Goal: Information Seeking & Learning: Learn about a topic

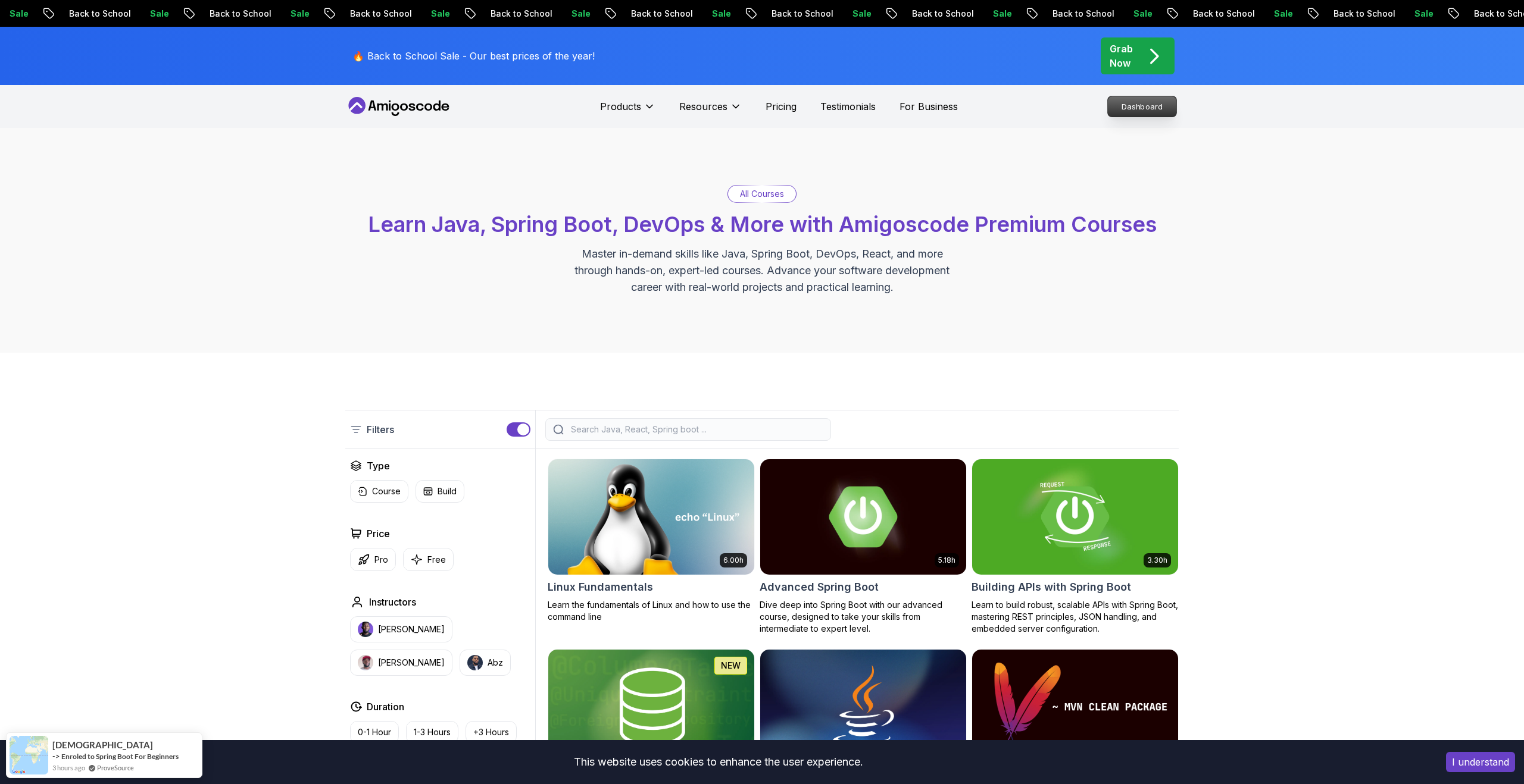
click at [1145, 105] on p "Dashboard" at bounding box center [1141, 107] width 68 height 21
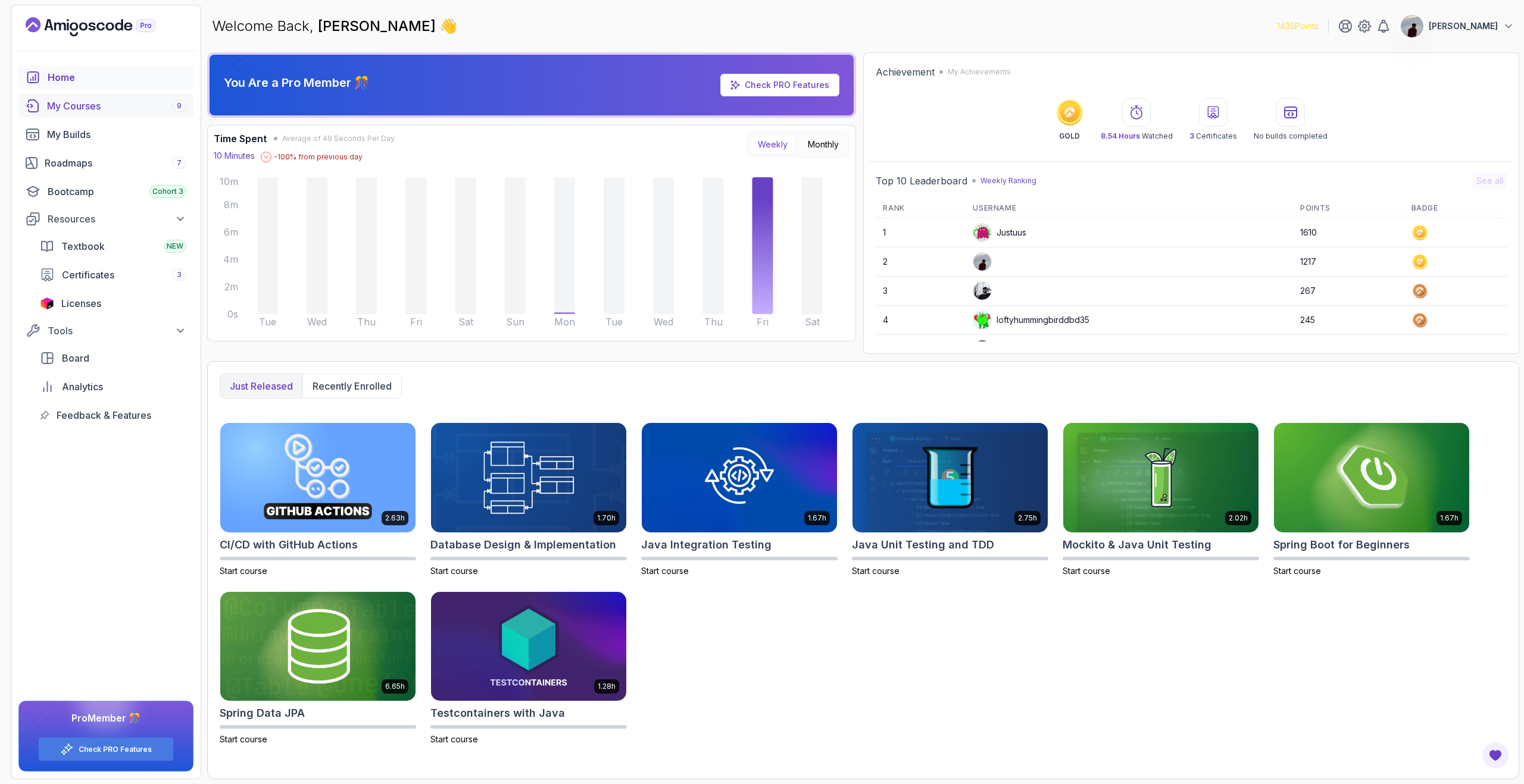
click at [103, 106] on div "My Courses 9" at bounding box center [117, 106] width 139 height 14
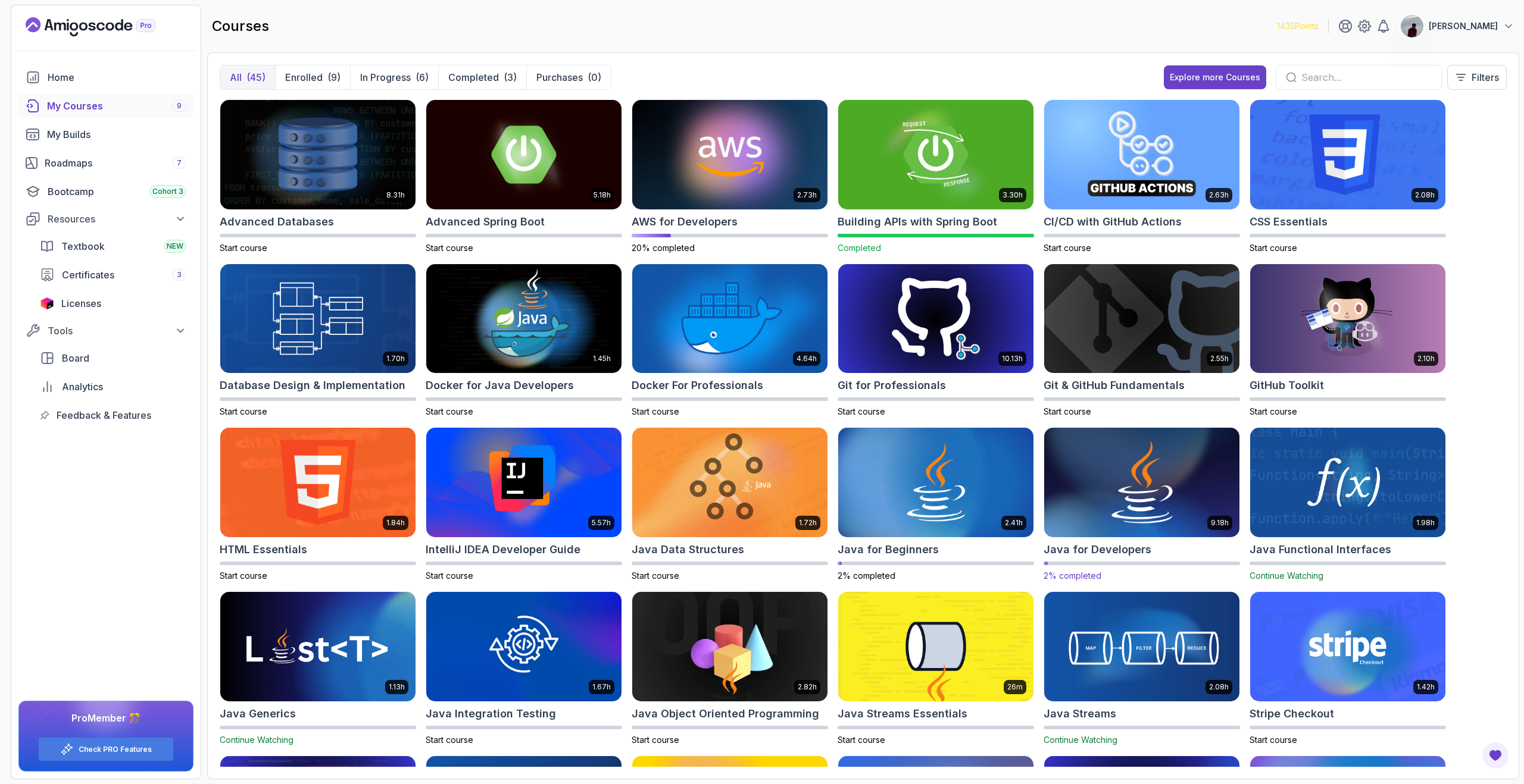
click at [1138, 502] on img at bounding box center [1141, 483] width 205 height 115
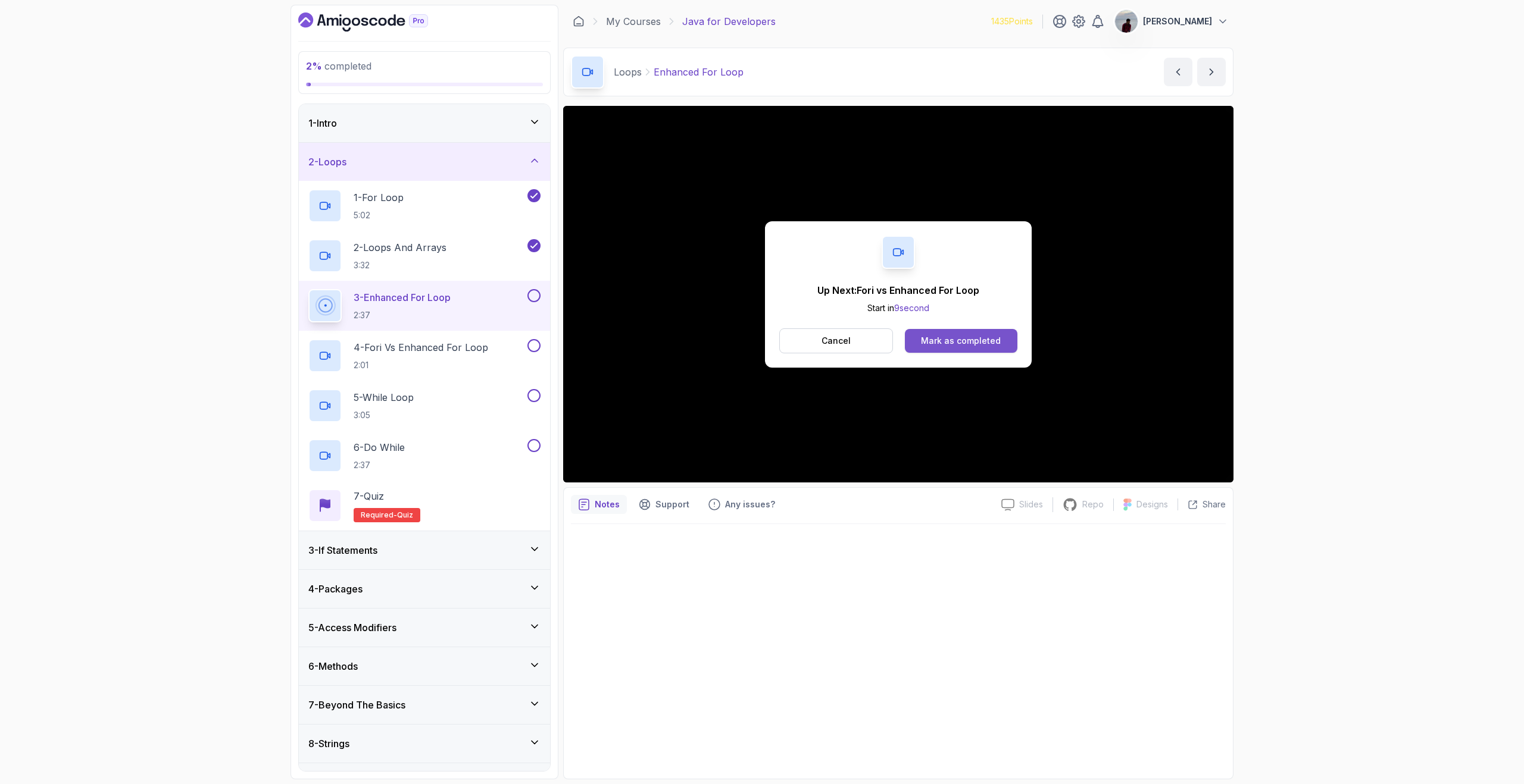
click at [977, 341] on div "Mark as completed" at bounding box center [960, 341] width 80 height 12
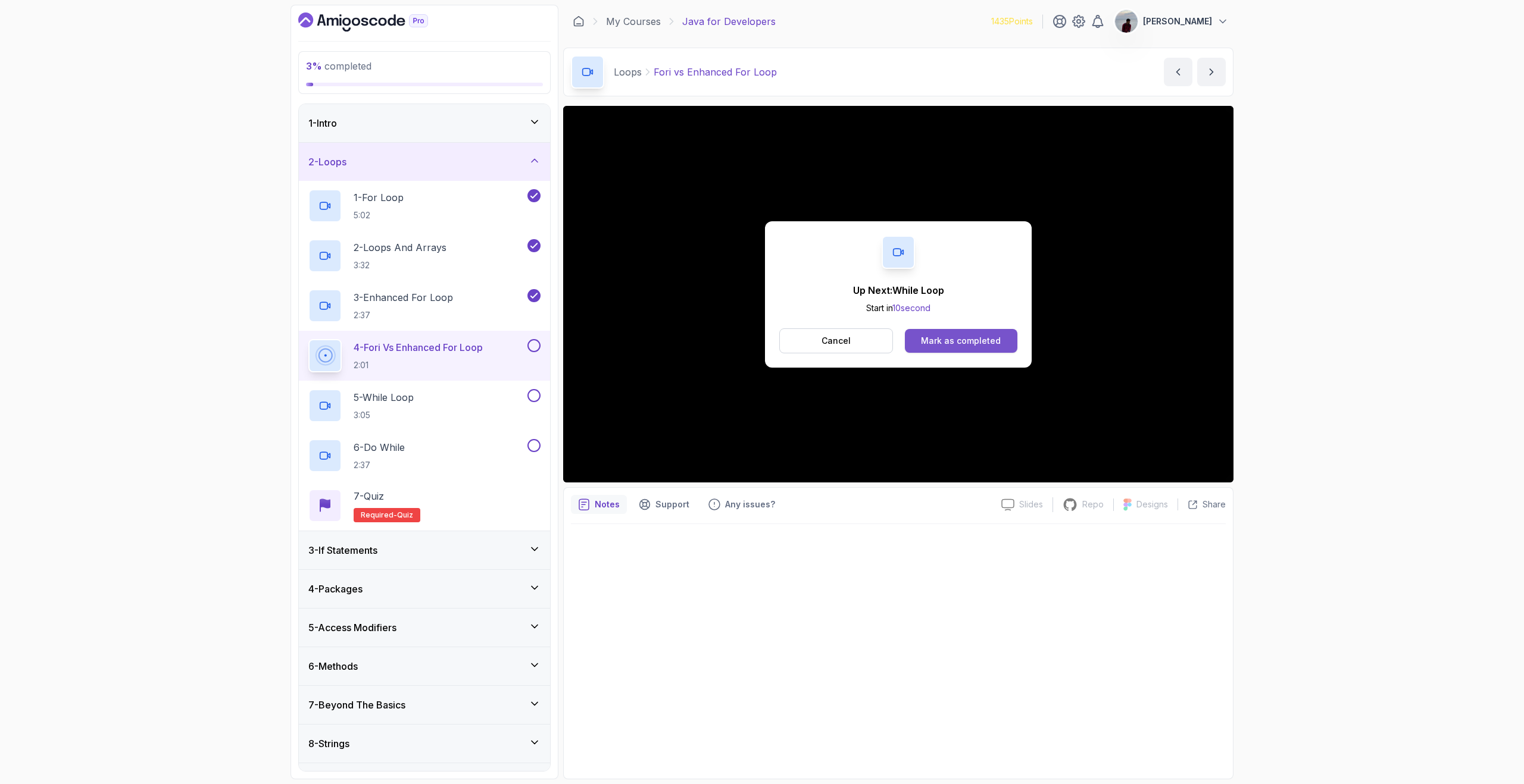
click at [987, 336] on div "Mark as completed" at bounding box center [960, 341] width 80 height 12
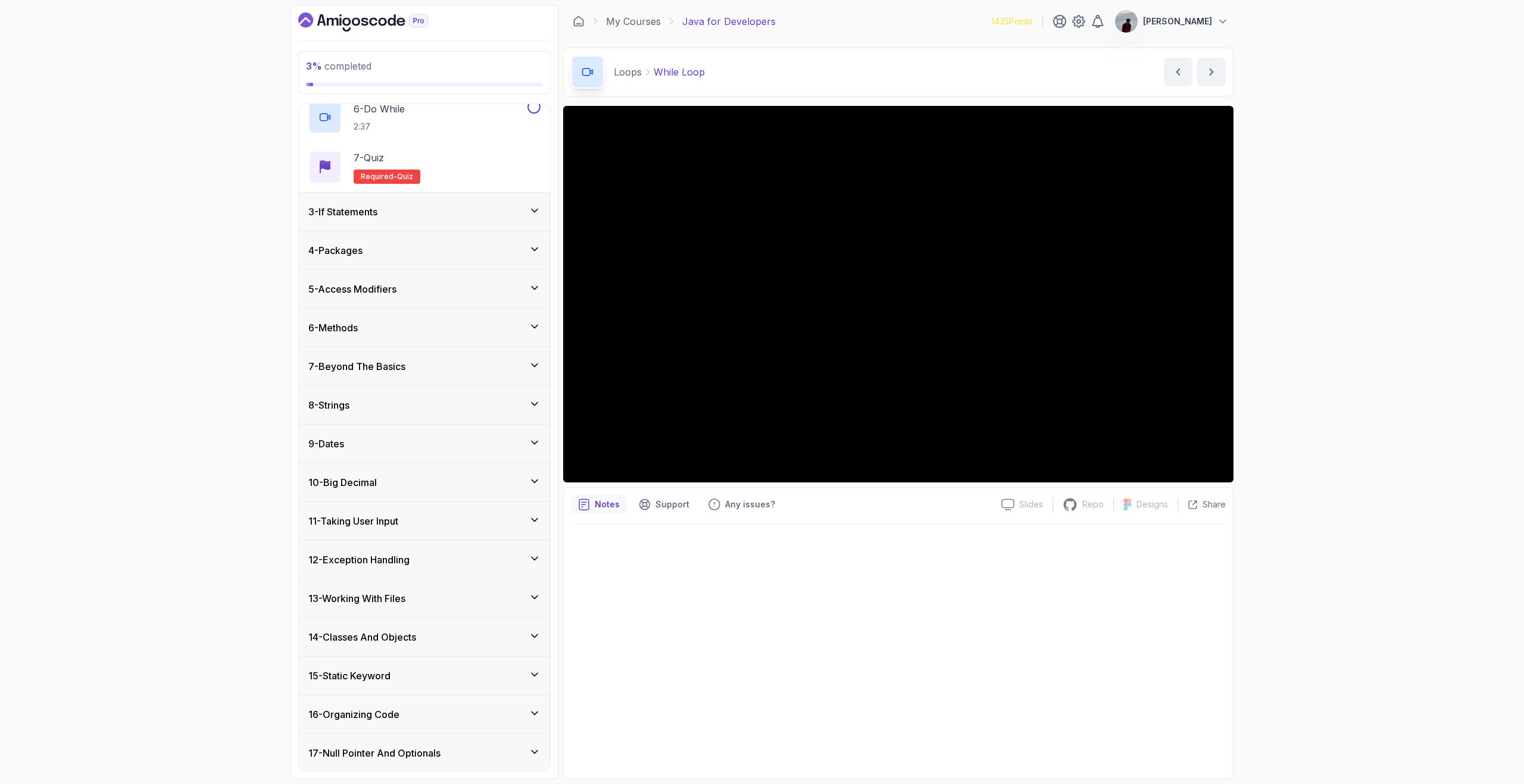
scroll to position [417, 0]
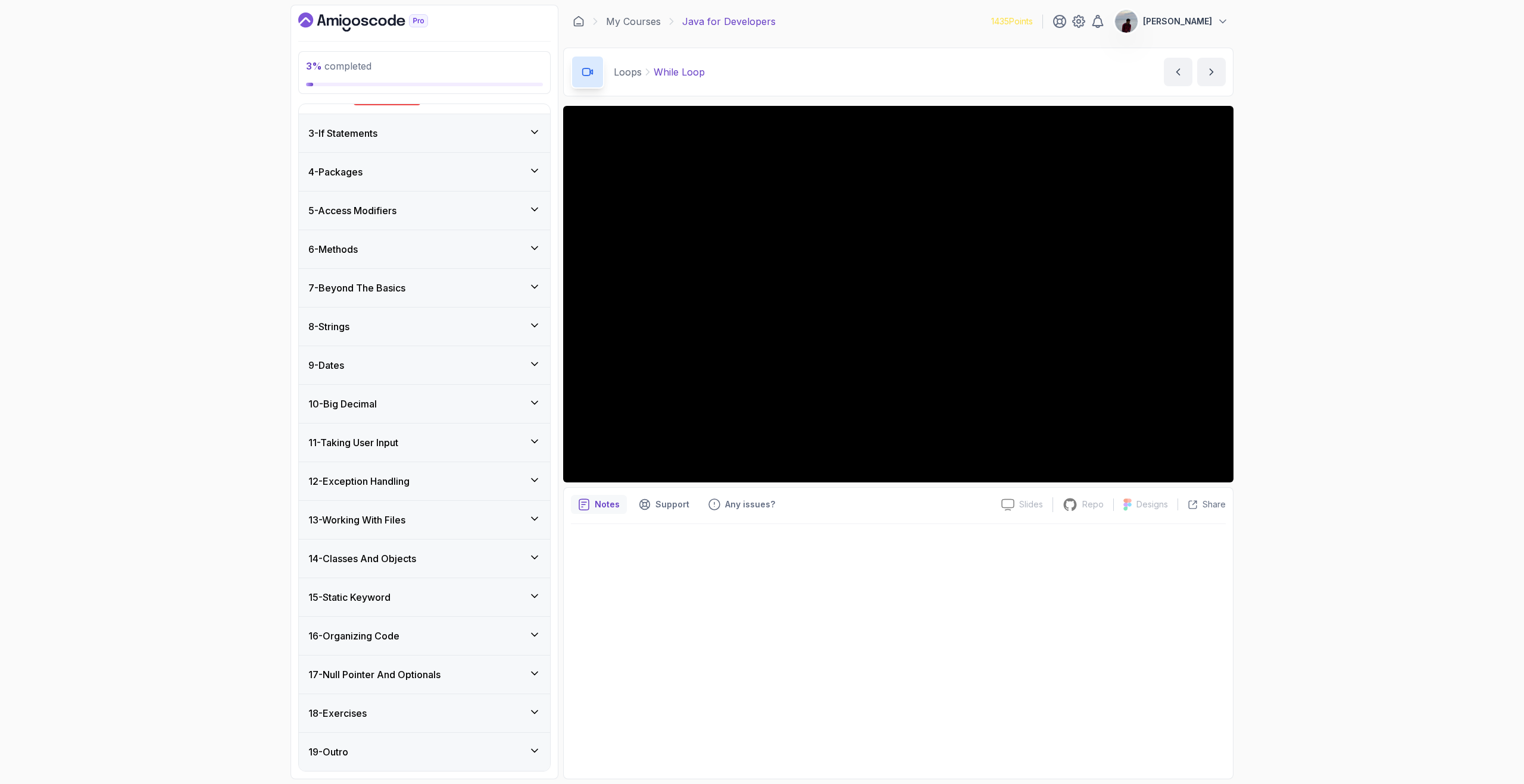
click at [1063, 575] on div at bounding box center [898, 648] width 655 height 248
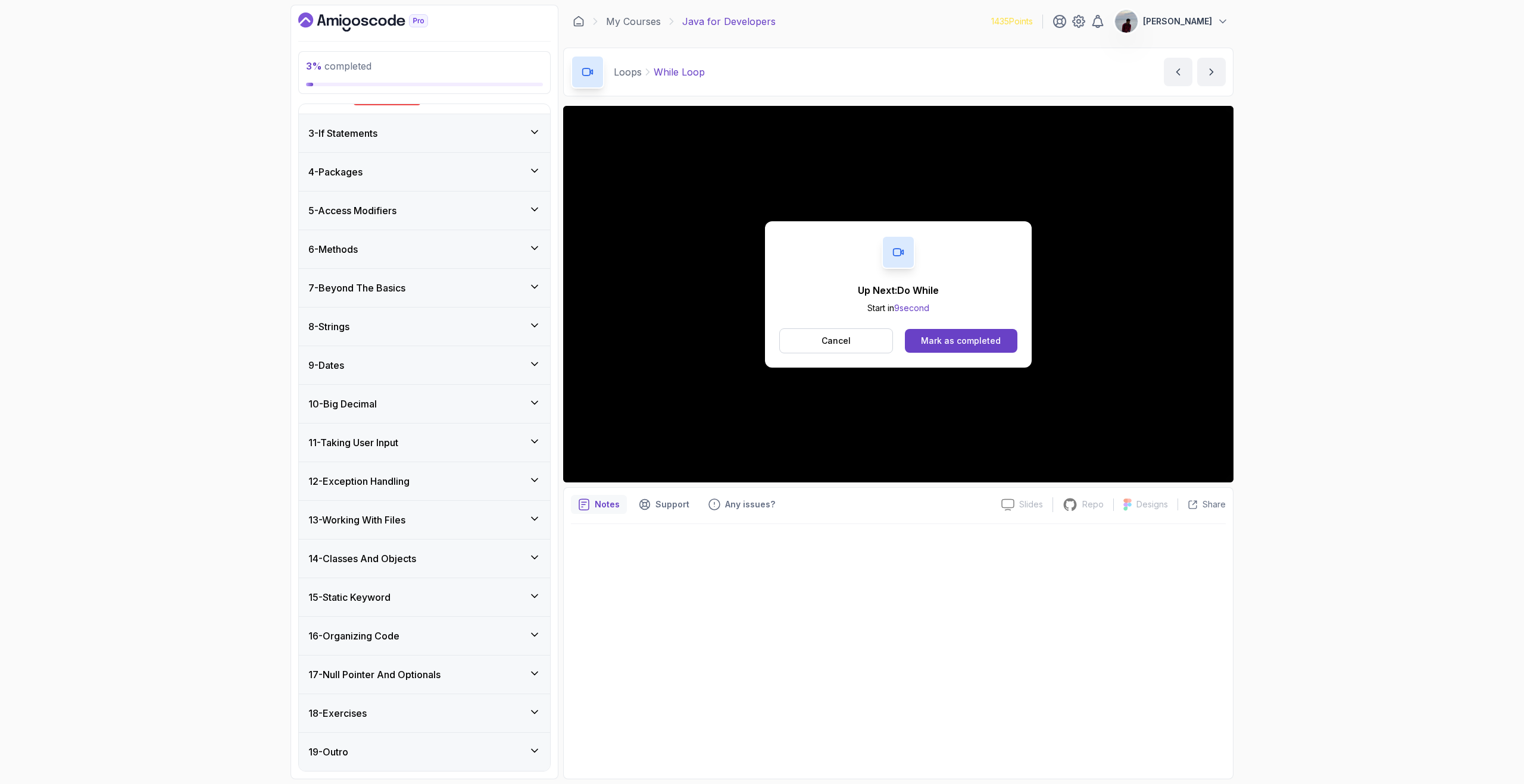
click at [960, 327] on div "Up Next: Do While Start in 9 second Cancel Mark as completed" at bounding box center [899, 295] width 267 height 147
click at [959, 340] on div "Mark as completed" at bounding box center [960, 341] width 80 height 12
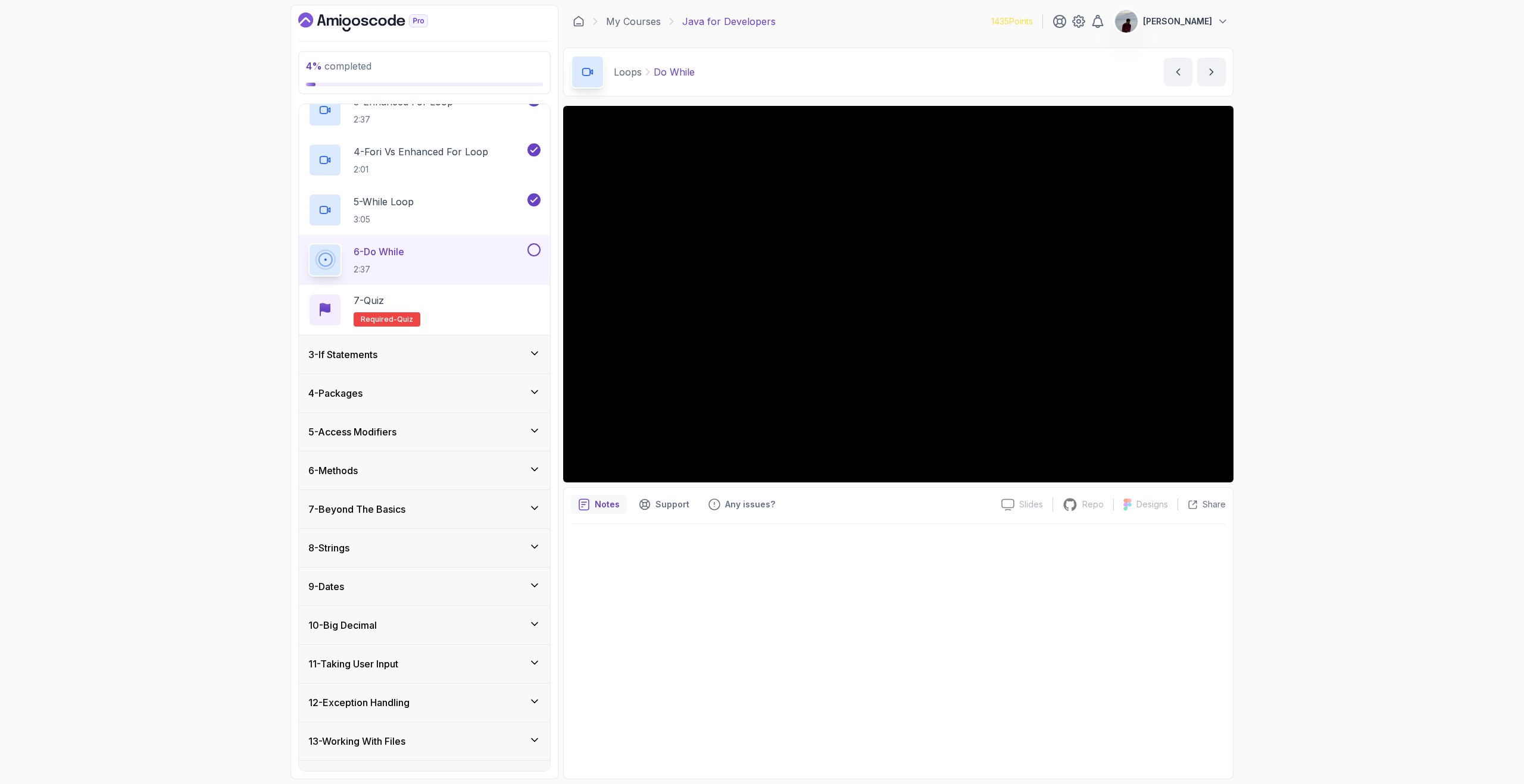
scroll to position [194, 0]
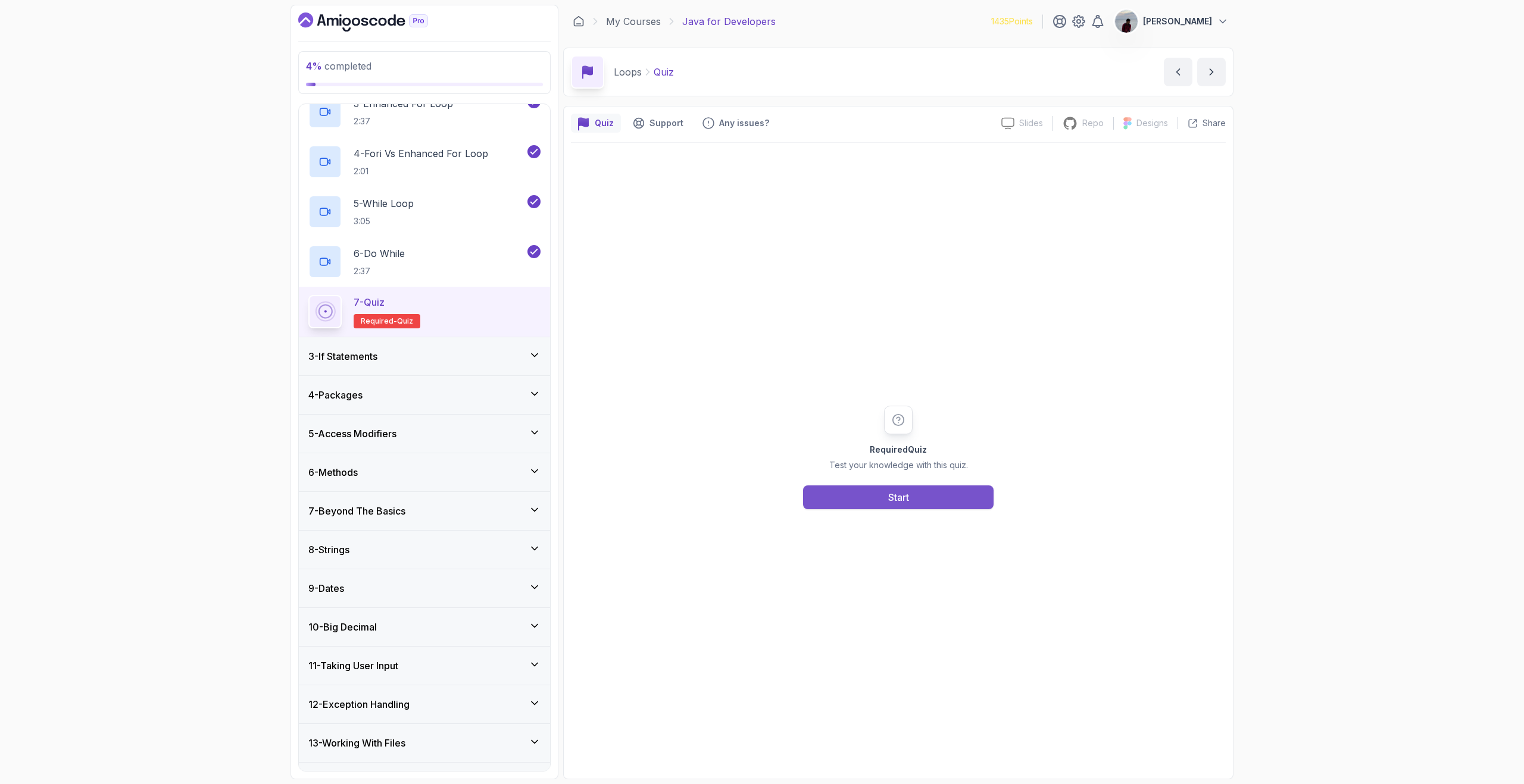
click at [890, 499] on div "Start" at bounding box center [899, 497] width 21 height 14
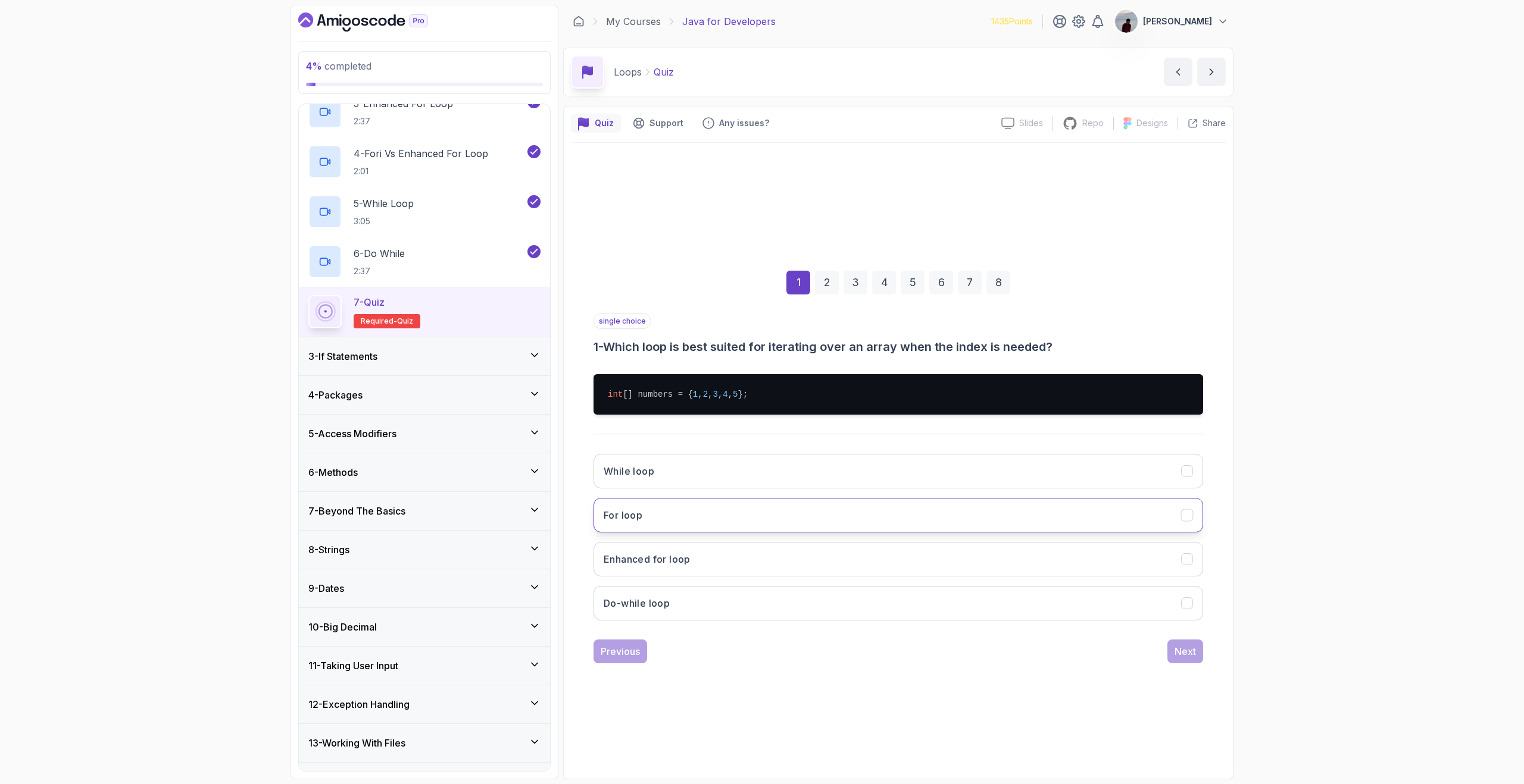
click at [667, 517] on button "For loop" at bounding box center [899, 515] width 610 height 34
click at [1187, 654] on div "Next" at bounding box center [1185, 651] width 21 height 14
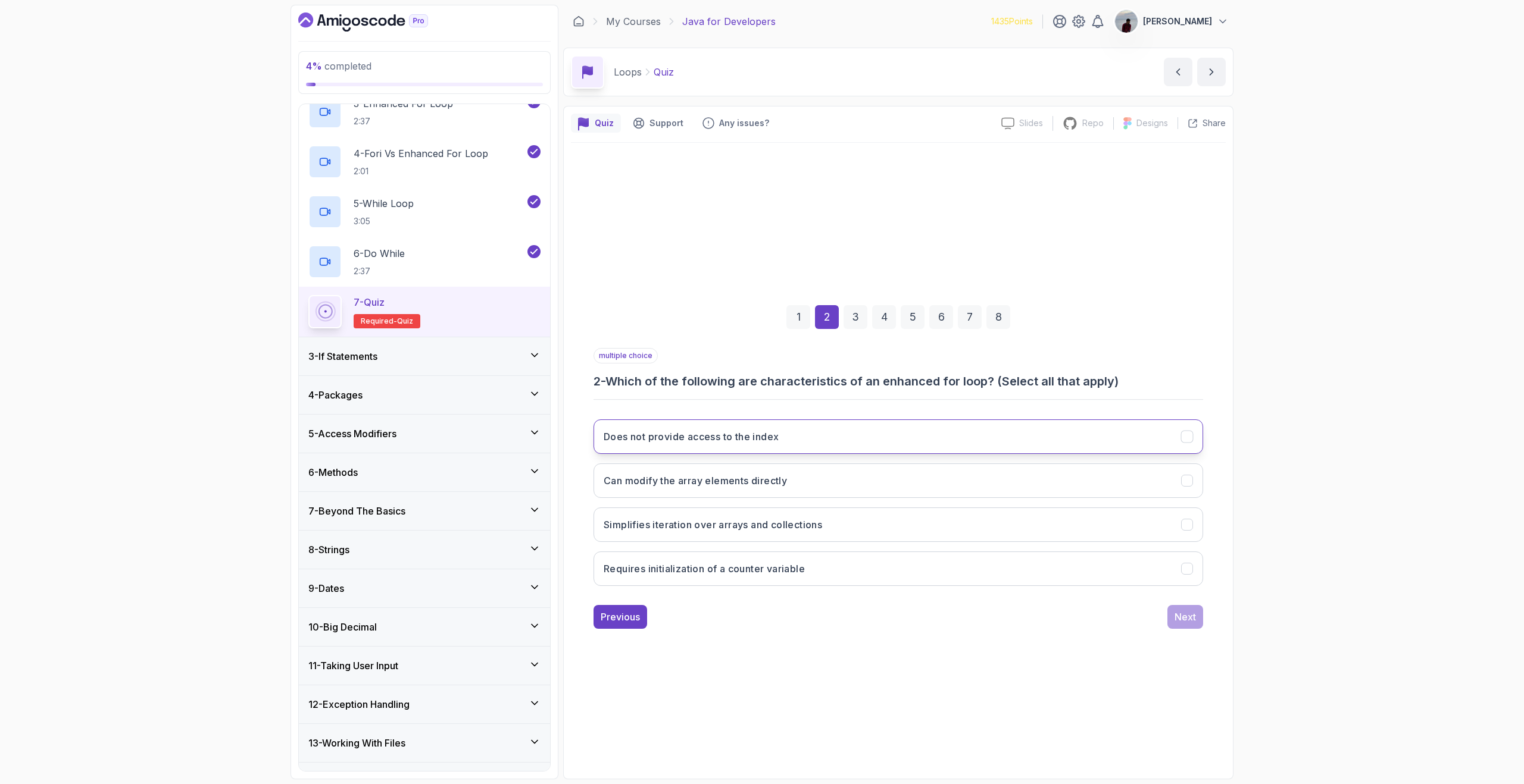
click at [869, 446] on button "Does not provide access to the index" at bounding box center [899, 437] width 610 height 34
click at [822, 533] on button "Simplifies iteration over arrays and collections" at bounding box center [899, 525] width 610 height 34
click at [1183, 616] on div "Next" at bounding box center [1185, 616] width 21 height 14
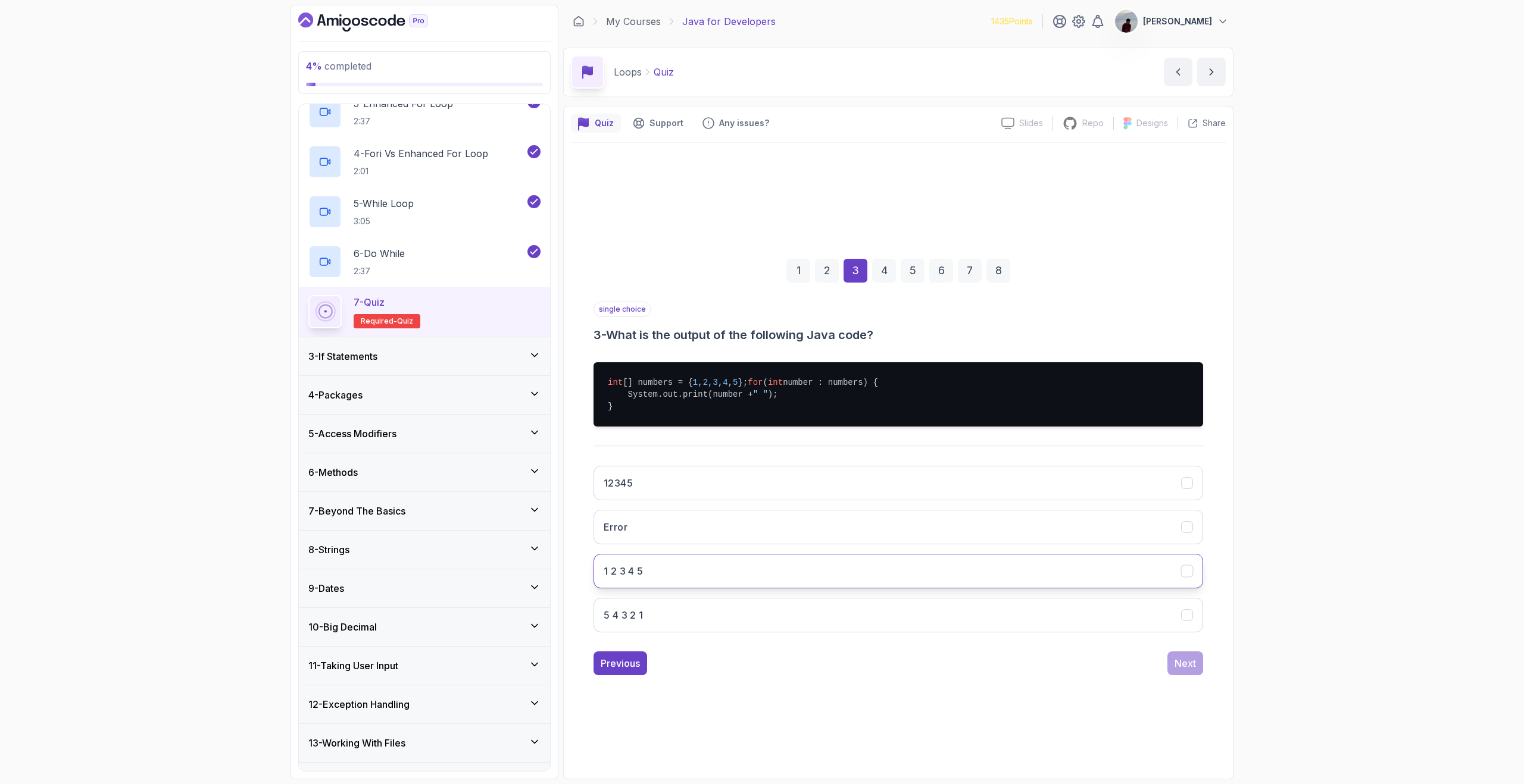
click at [773, 588] on button "1 2 3 4 5" at bounding box center [899, 571] width 610 height 34
click at [1195, 670] on div "Next" at bounding box center [1185, 663] width 21 height 14
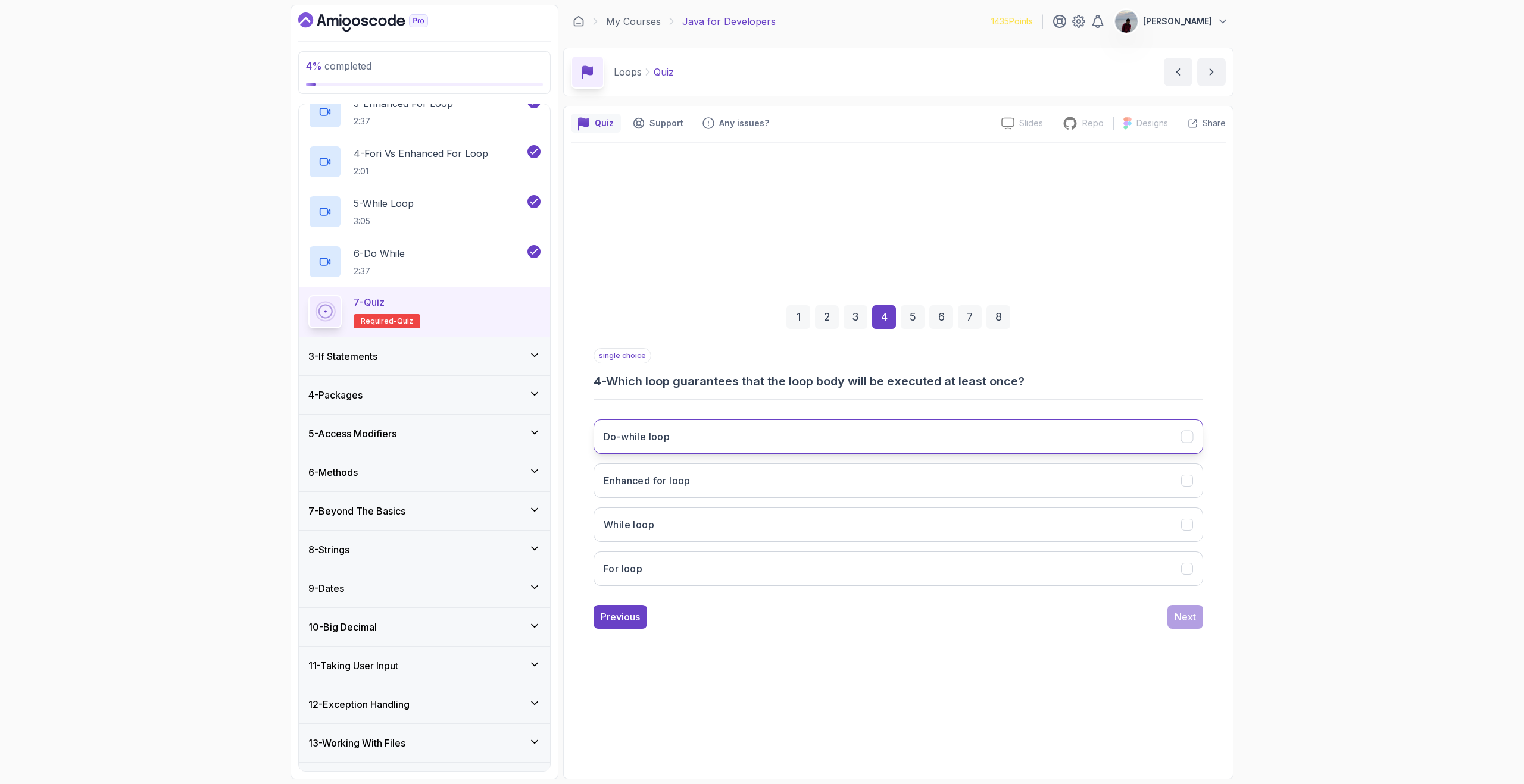
click at [876, 450] on button "Do-while loop" at bounding box center [899, 437] width 610 height 34
click at [1191, 617] on div "Next" at bounding box center [1185, 616] width 21 height 14
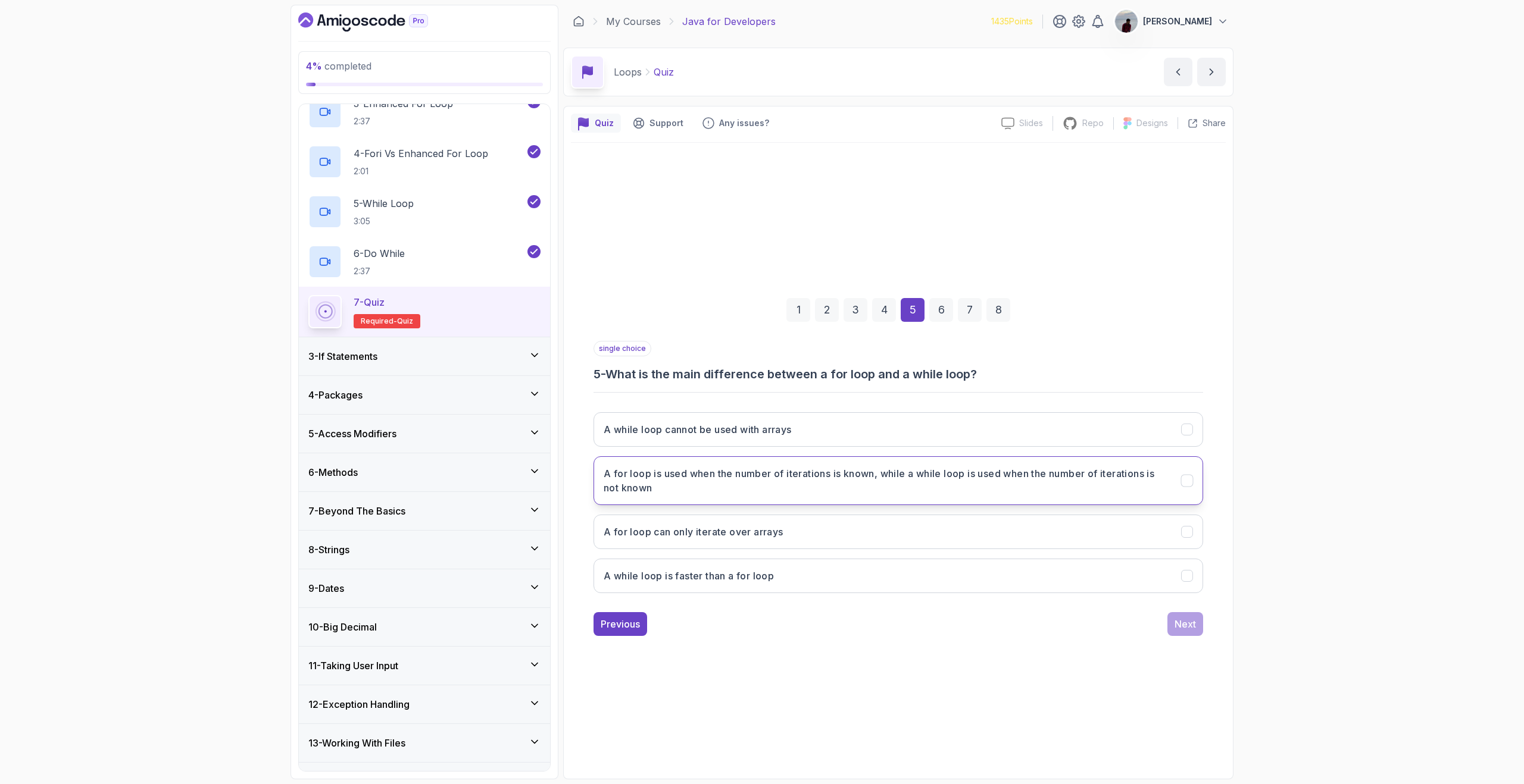
click at [809, 494] on h3 "A for loop is used when the number of iterations is known, while a while loop i…" at bounding box center [885, 481] width 563 height 29
click at [695, 431] on h3 "A while loop cannot be used with arrays" at bounding box center [697, 429] width 188 height 14
click at [1178, 476] on button "A for loop is used when the number of iterations is known, while a while loop i…" at bounding box center [899, 481] width 610 height 49
click at [1185, 615] on button "Next" at bounding box center [1185, 624] width 36 height 23
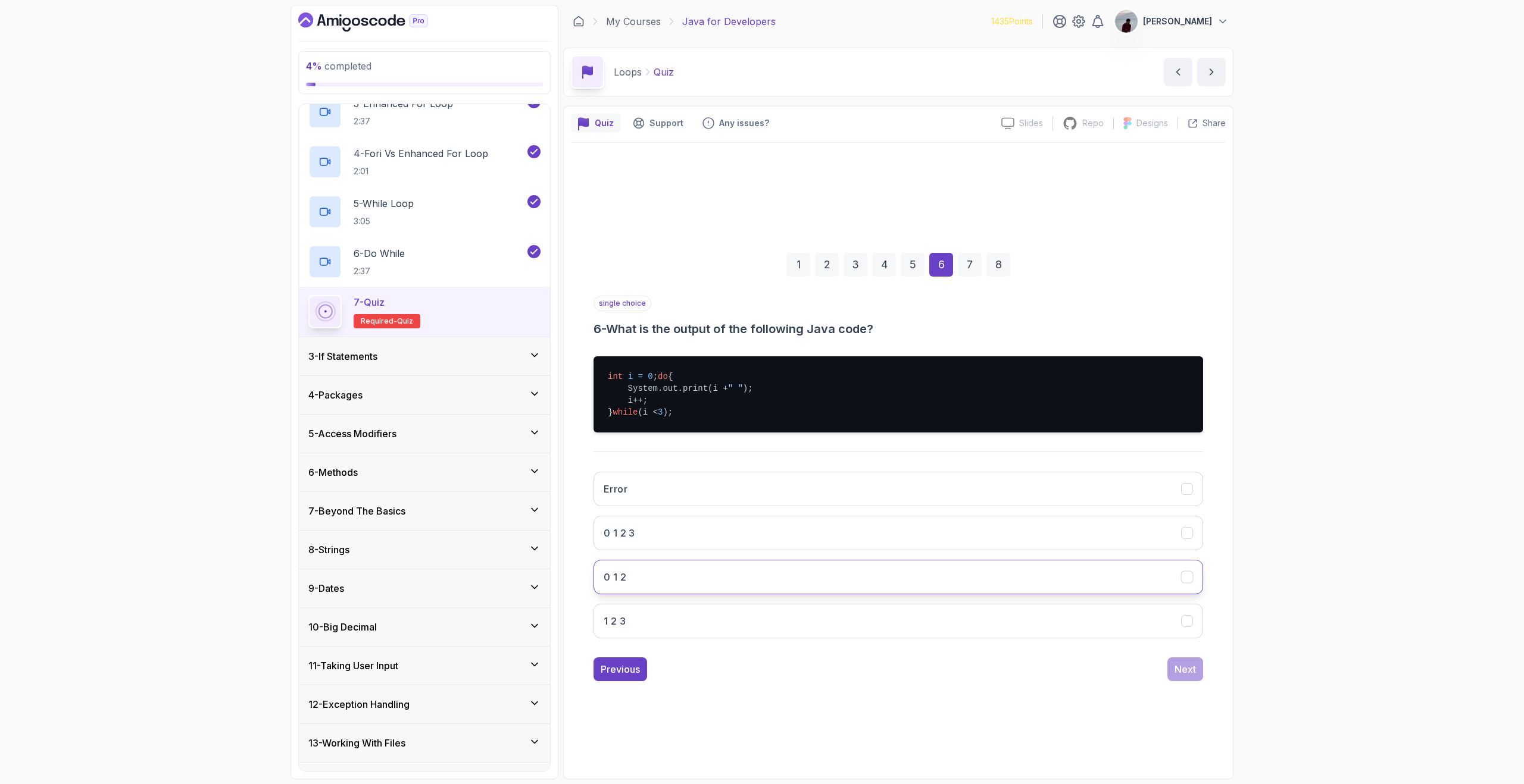
click at [775, 583] on button "0 1 2" at bounding box center [899, 577] width 610 height 34
click at [1171, 674] on button "Next" at bounding box center [1185, 669] width 36 height 23
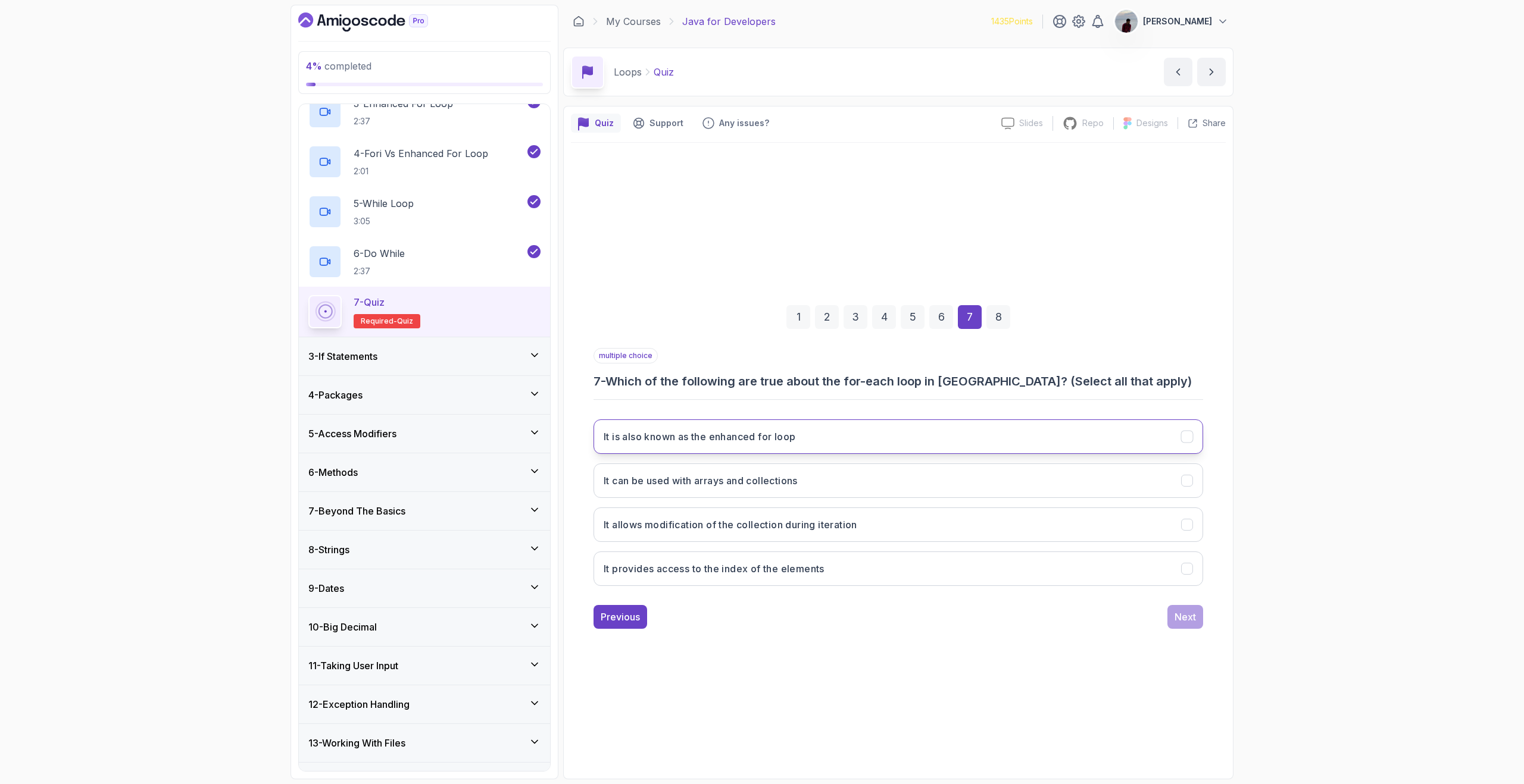
click at [850, 426] on button "It is also known as the enhanced for loop" at bounding box center [899, 437] width 610 height 34
click at [828, 473] on button "It can be used with arrays and collections" at bounding box center [899, 481] width 610 height 34
click at [1179, 626] on button "Next" at bounding box center [1185, 617] width 36 height 23
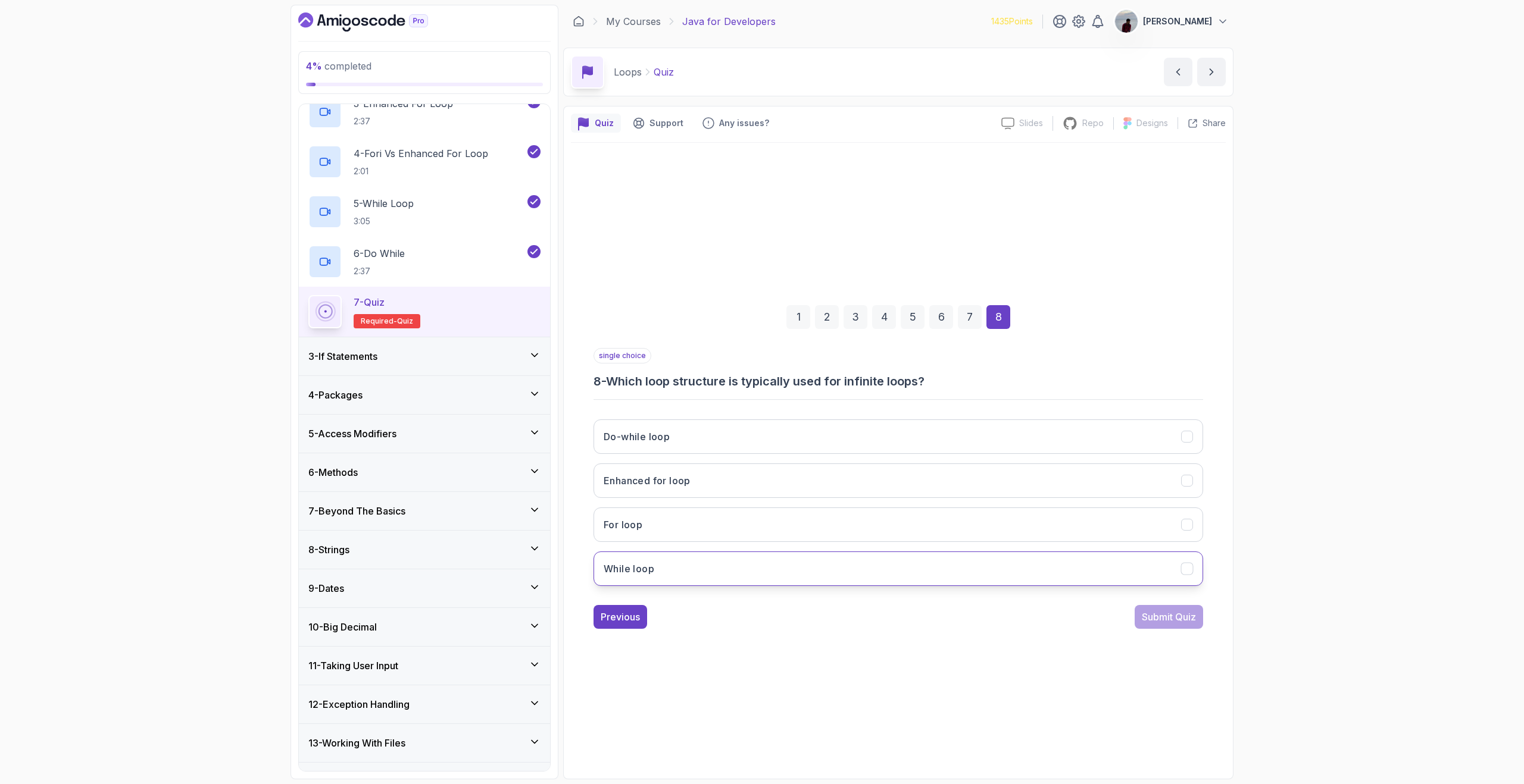
click at [882, 579] on button "While loop" at bounding box center [899, 569] width 610 height 34
click at [1064, 425] on button "Do-while loop" at bounding box center [899, 437] width 610 height 34
click at [1095, 572] on button "While loop" at bounding box center [899, 569] width 610 height 34
click at [1163, 613] on div "Submit Quiz" at bounding box center [1169, 616] width 54 height 14
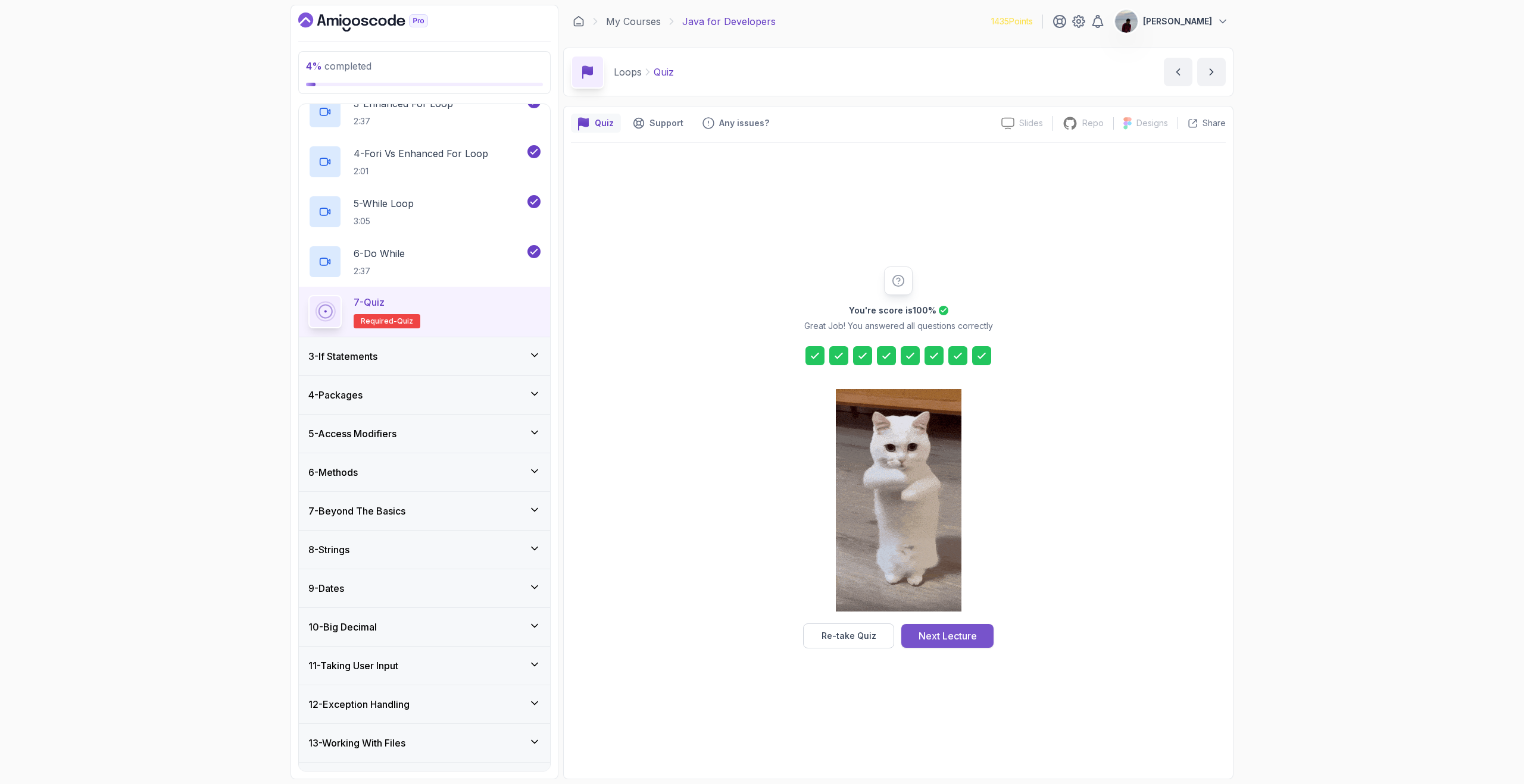
click at [974, 638] on div "Next Lecture" at bounding box center [948, 635] width 59 height 14
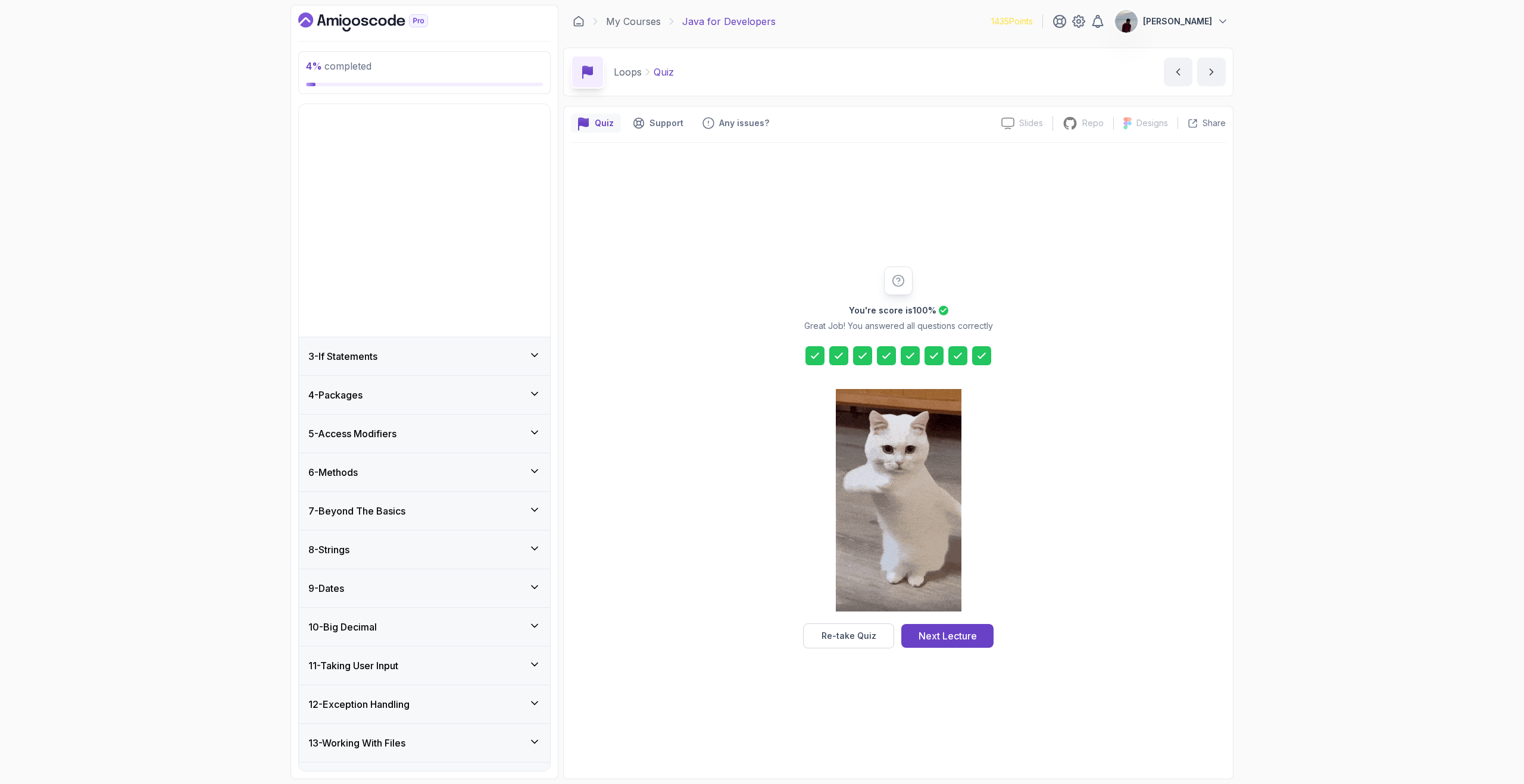
scroll to position [67, 0]
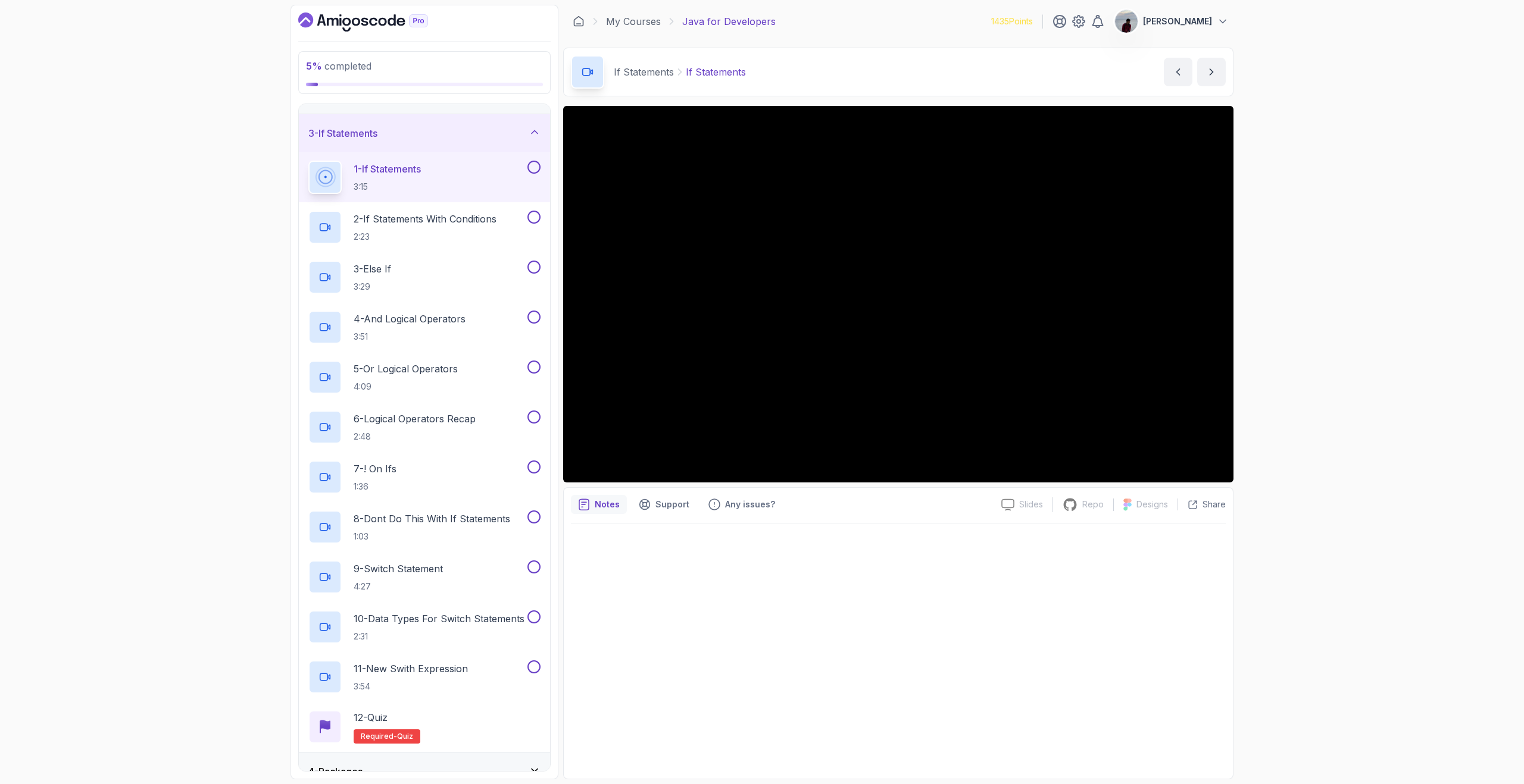
click at [1354, 73] on div "5 % completed 1 - Intro 2 - Loops 3 - If Statements 1 - If Statements 3:15 2 - …" at bounding box center [762, 392] width 1524 height 784
click at [1481, 93] on div "5 % completed 1 - Intro 2 - Loops 3 - If Statements 1 - If Statements 3:15 2 - …" at bounding box center [762, 392] width 1524 height 784
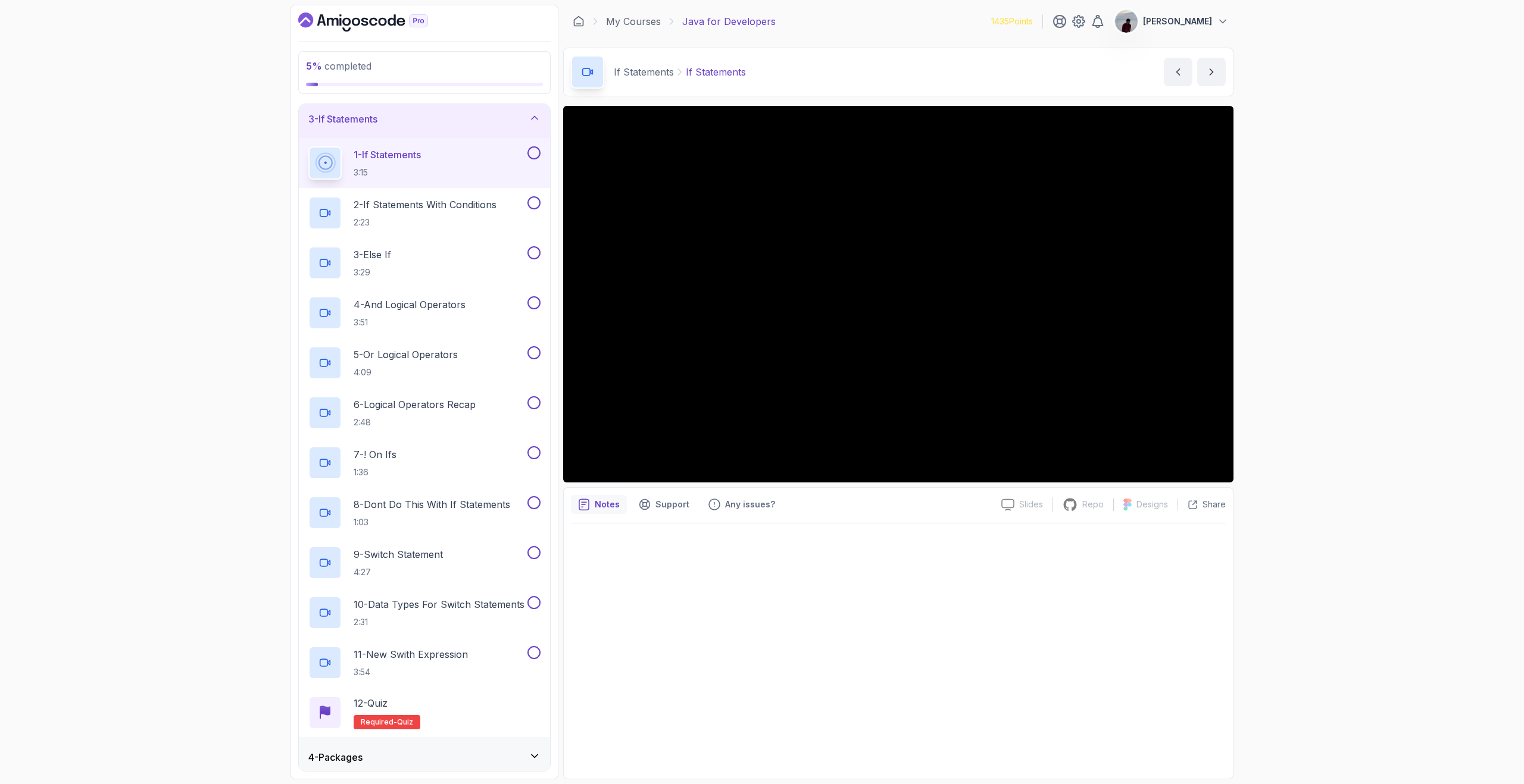
scroll to position [0, 0]
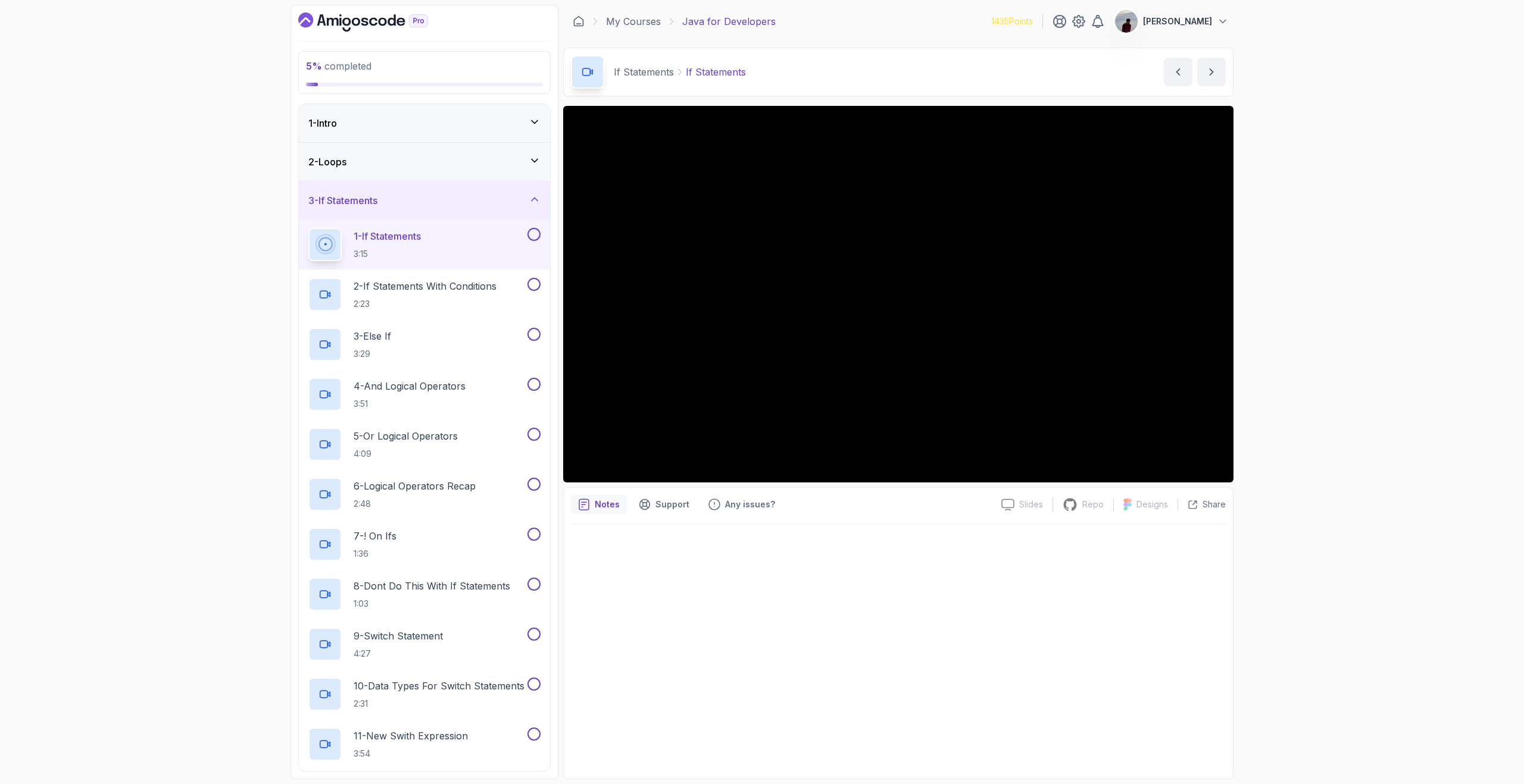
click at [353, 15] on icon "Dashboard" at bounding box center [363, 22] width 130 height 19
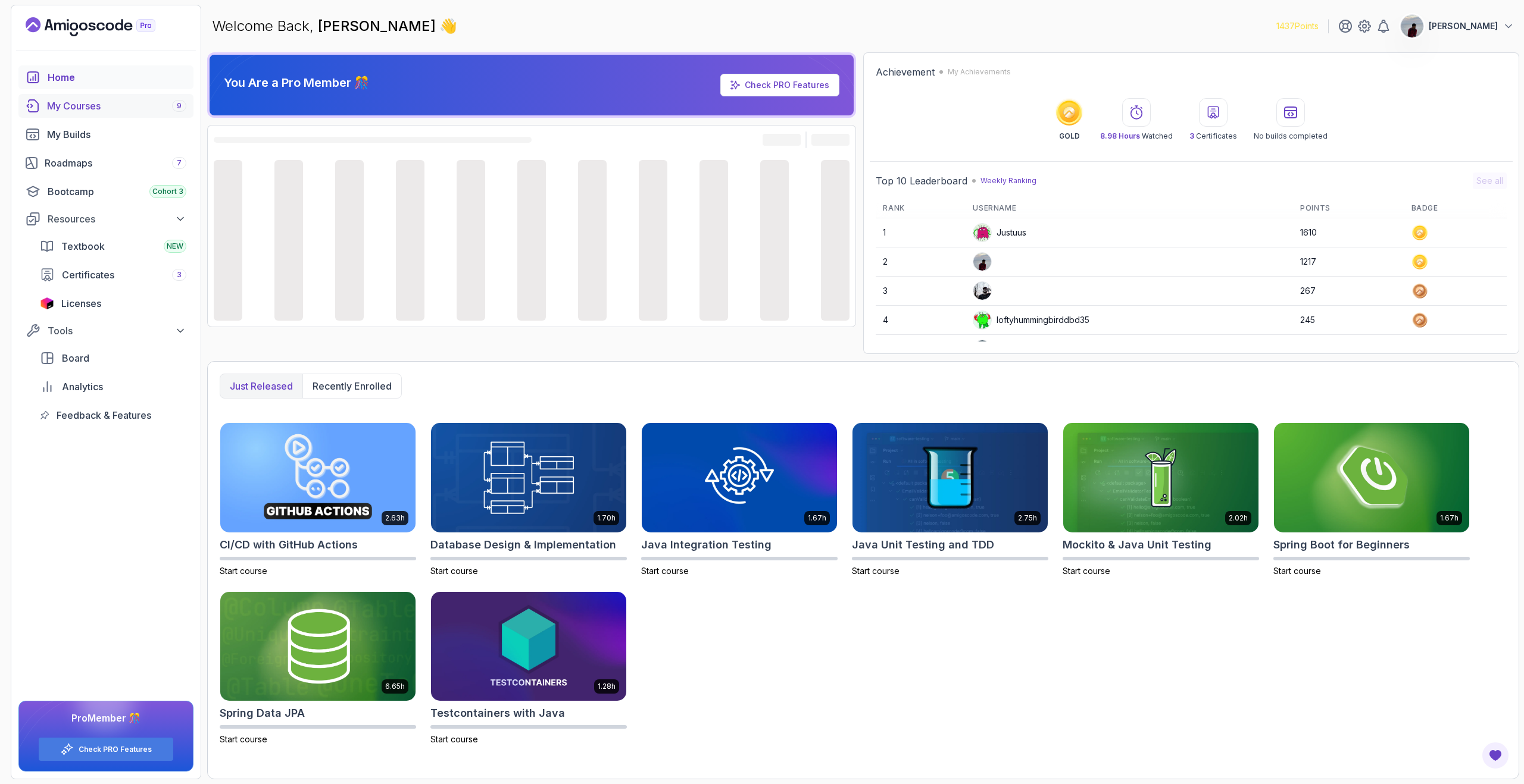
click at [85, 111] on div "My Courses 9" at bounding box center [117, 106] width 139 height 14
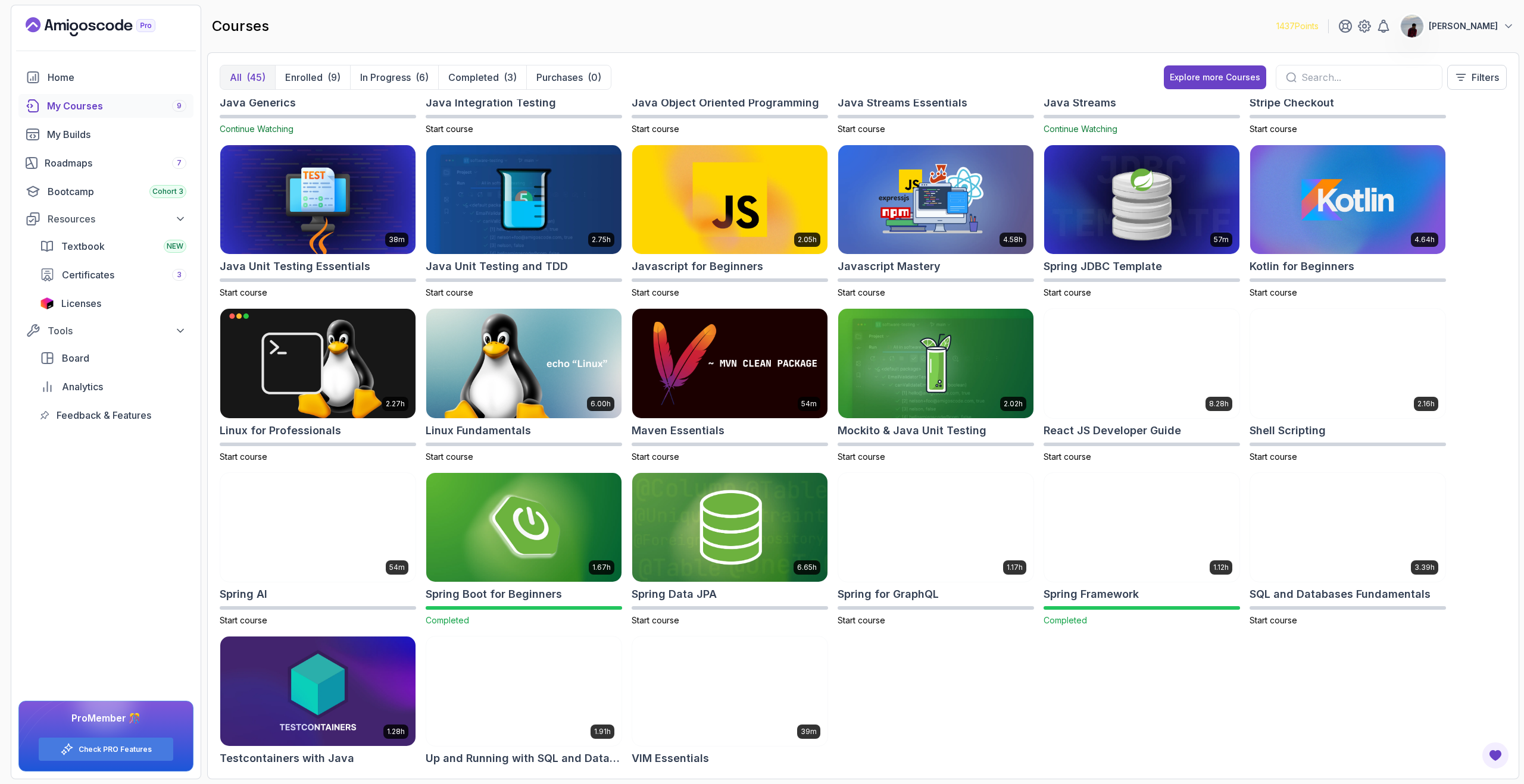
scroll to position [649, 0]
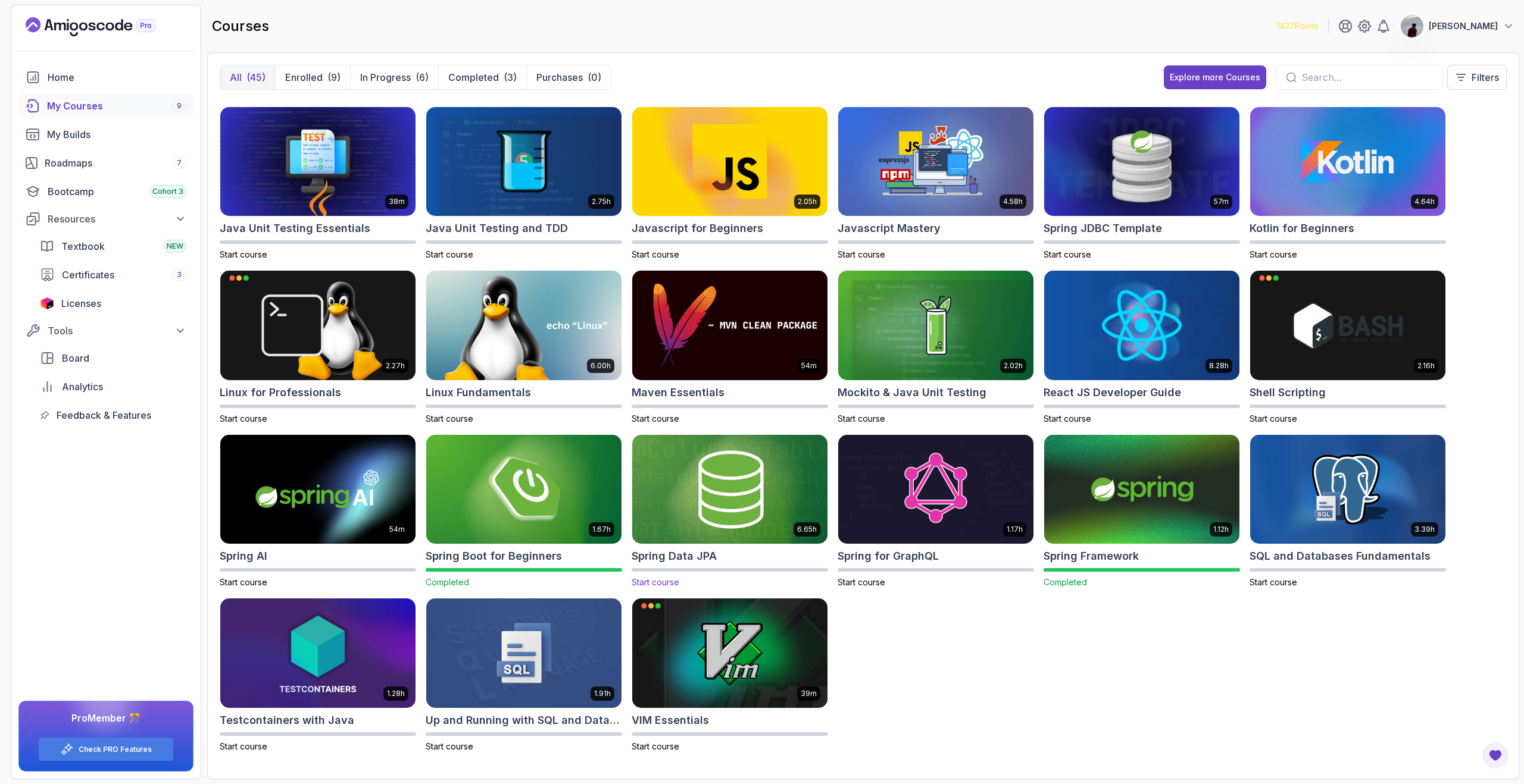
click at [679, 523] on img at bounding box center [729, 489] width 205 height 115
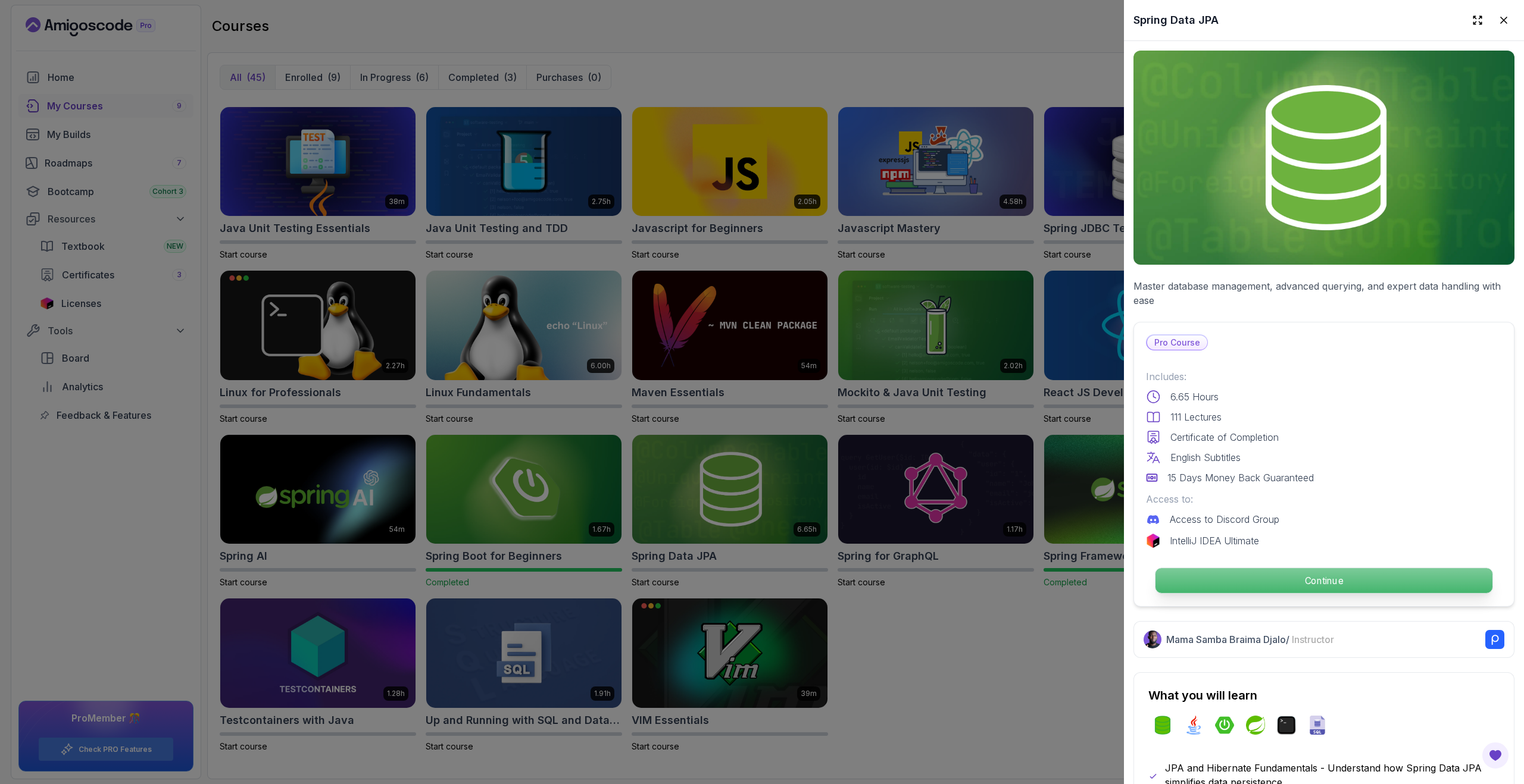
click at [1289, 588] on p "Continue" at bounding box center [1324, 581] width 337 height 25
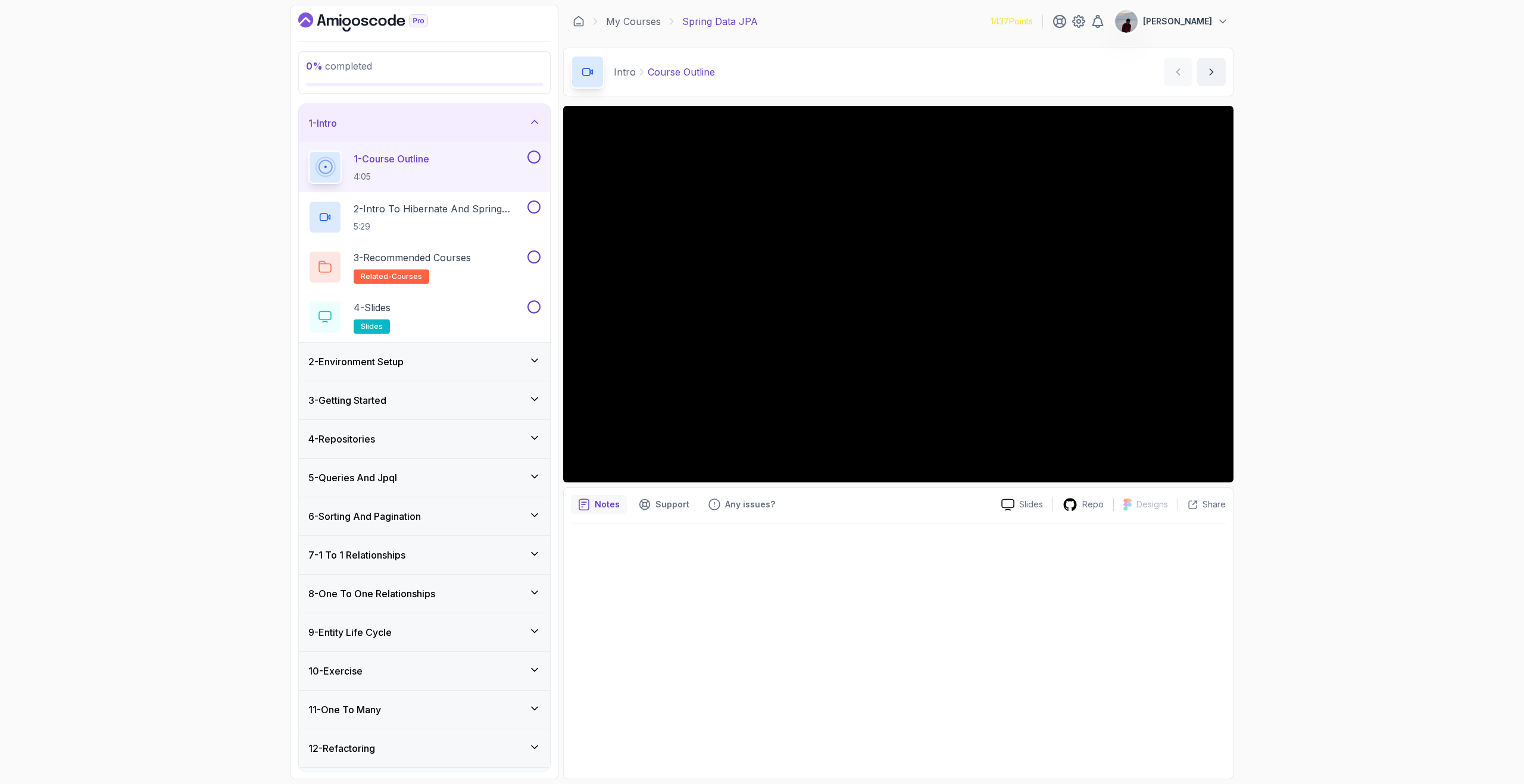
click at [354, 23] on icon "Dashboard" at bounding box center [356, 21] width 8 height 8
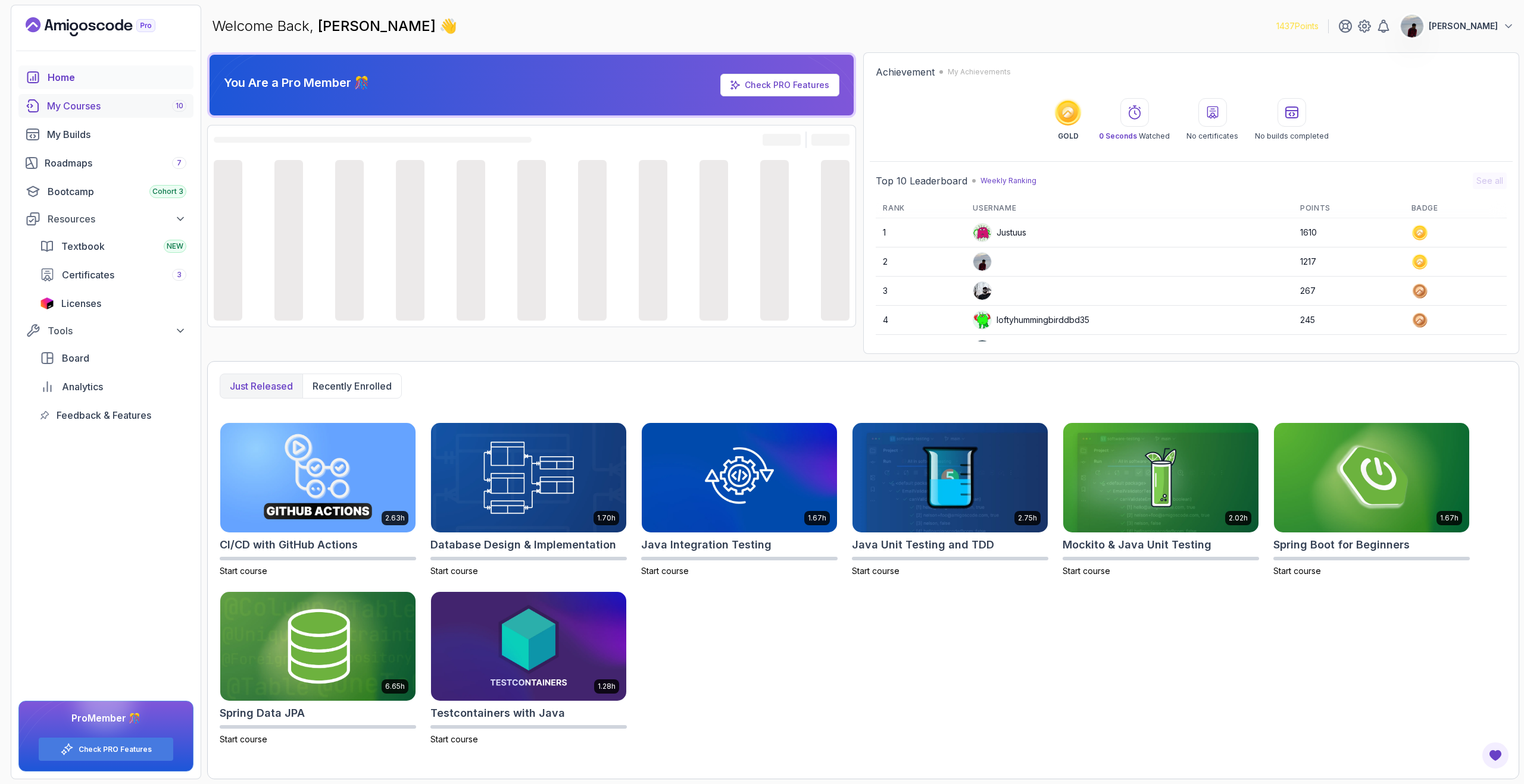
click at [125, 103] on div "My Courses 10" at bounding box center [117, 106] width 139 height 14
